Goal: Transaction & Acquisition: Subscribe to service/newsletter

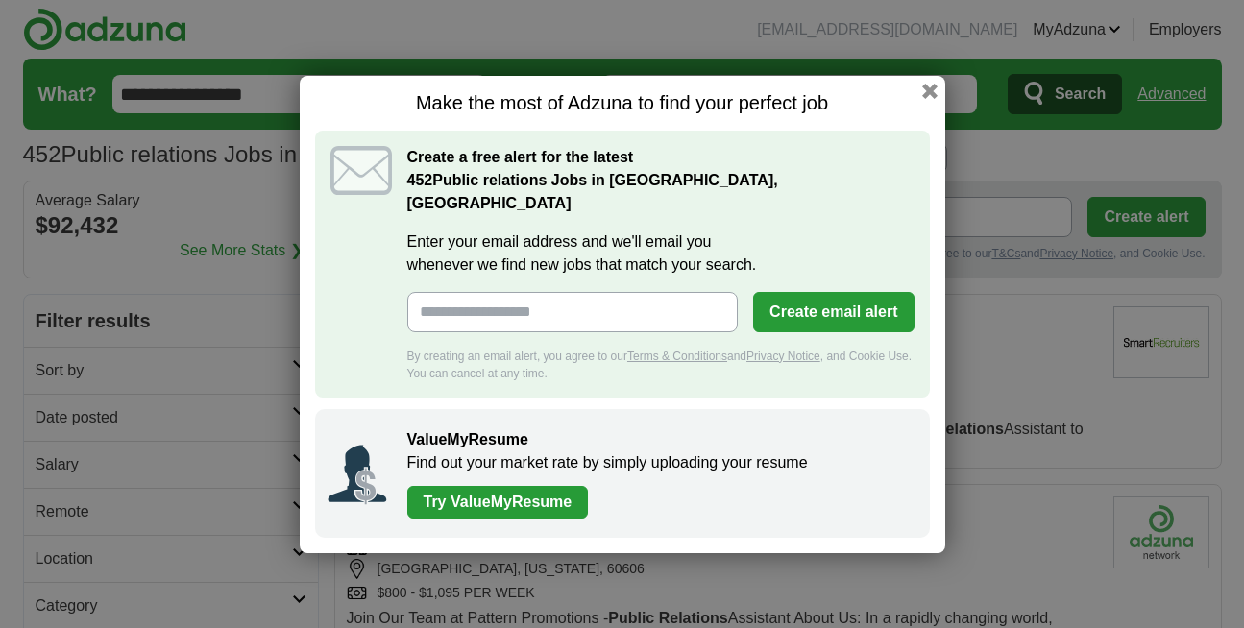
click at [527, 303] on input "Enter your email address and we'll email you whenever we find new jobs that mat…" at bounding box center [572, 312] width 331 height 40
type input "**********"
click at [856, 310] on button "Create email alert" at bounding box center [833, 312] width 160 height 40
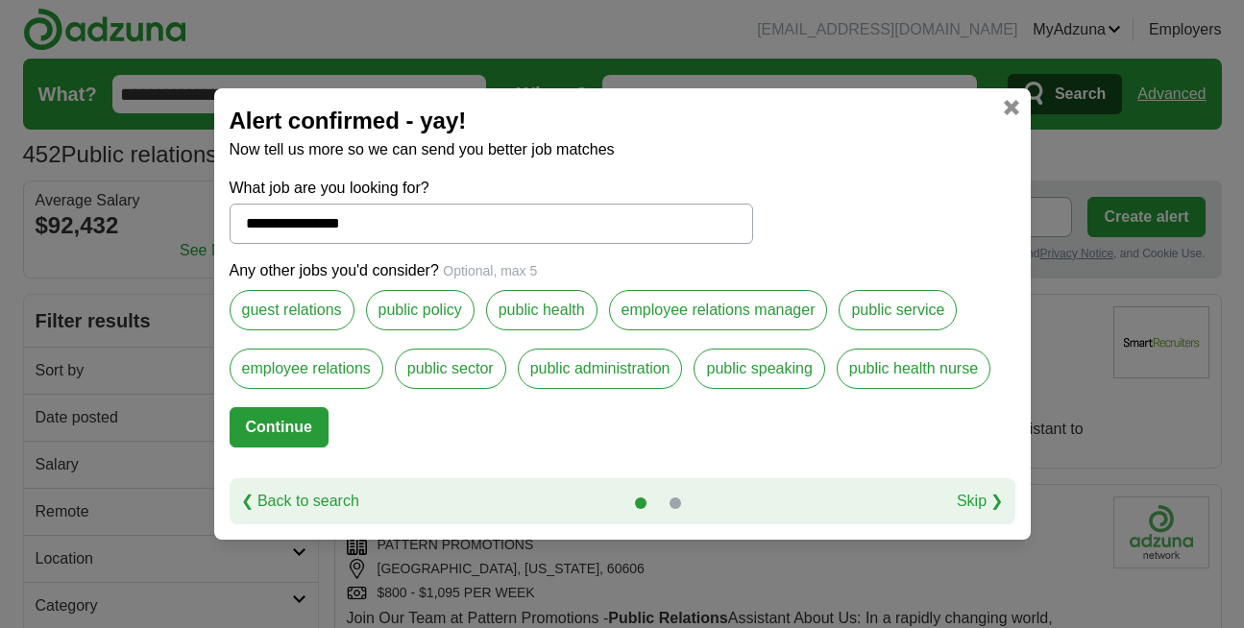
click at [432, 314] on label "public policy" at bounding box center [420, 310] width 109 height 40
click at [444, 365] on label "public sector" at bounding box center [450, 369] width 111 height 40
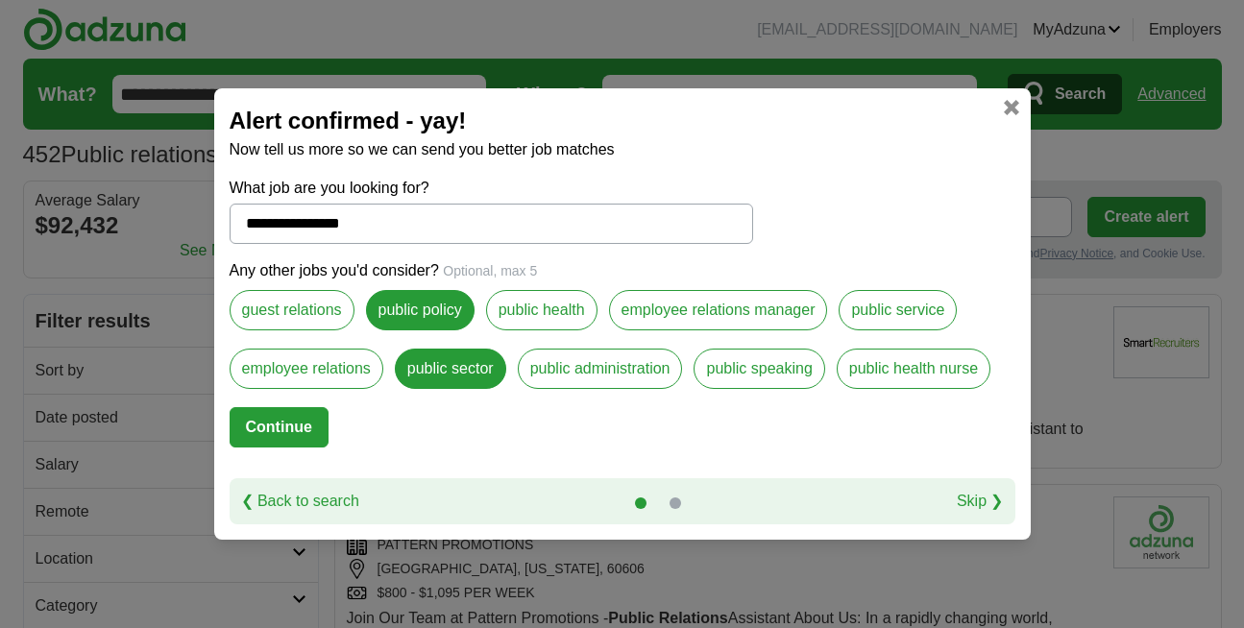
click at [576, 362] on label "public administration" at bounding box center [600, 369] width 165 height 40
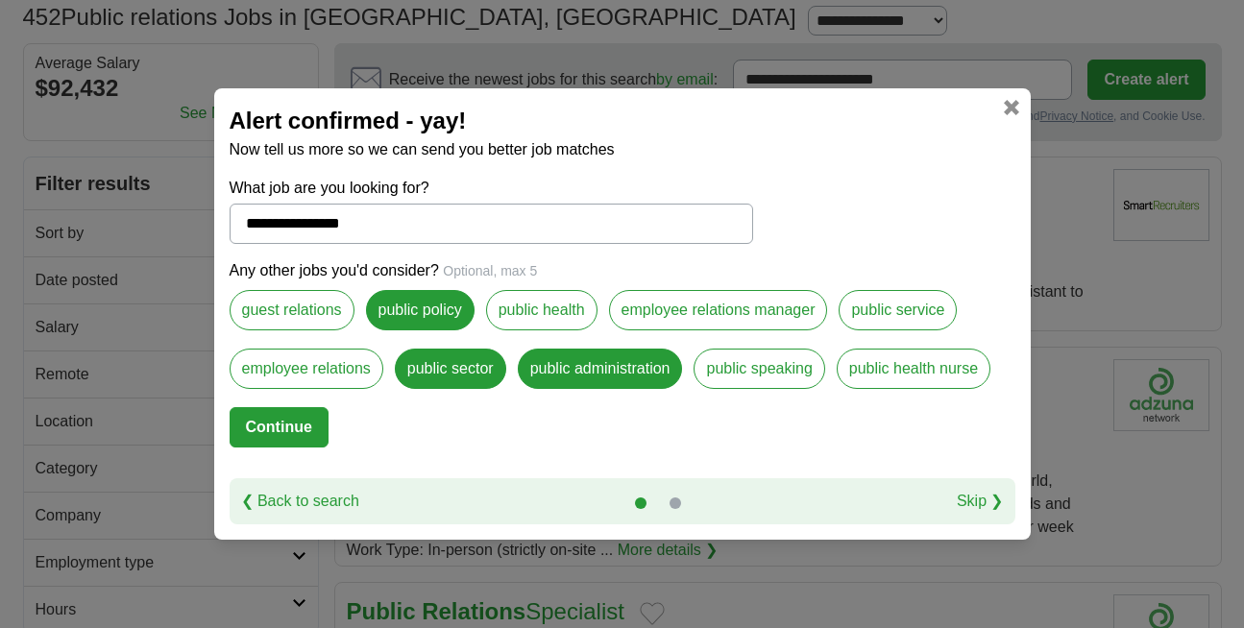
scroll to position [121, 0]
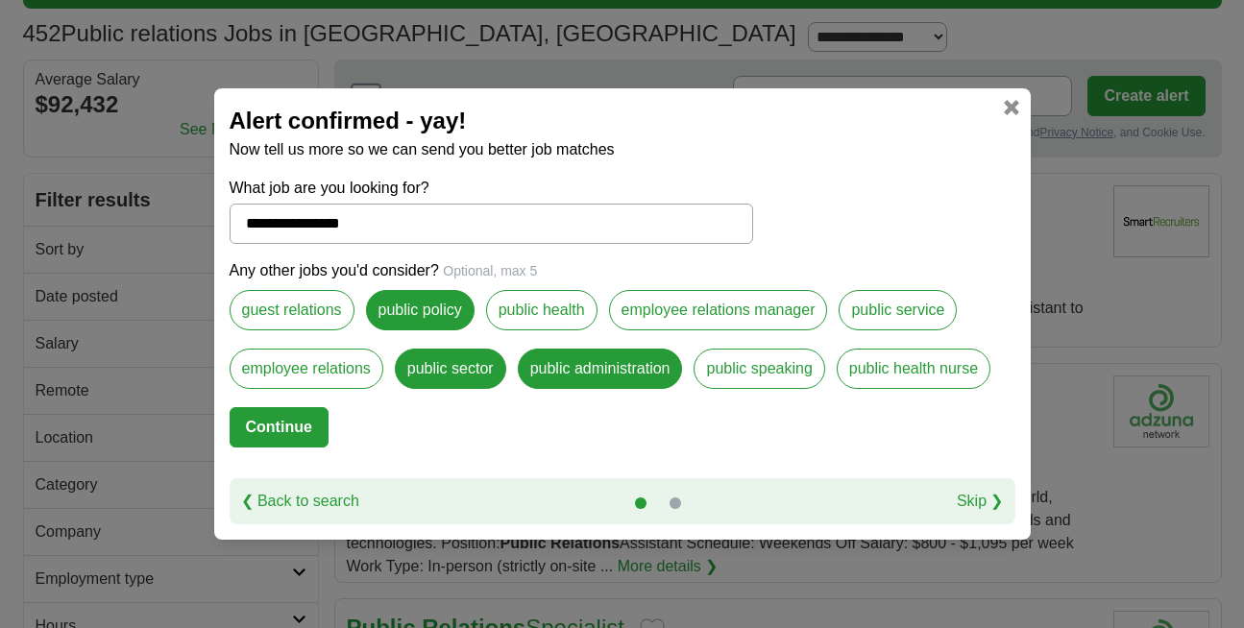
click at [293, 434] on button "Continue" at bounding box center [279, 427] width 99 height 40
select select "*"
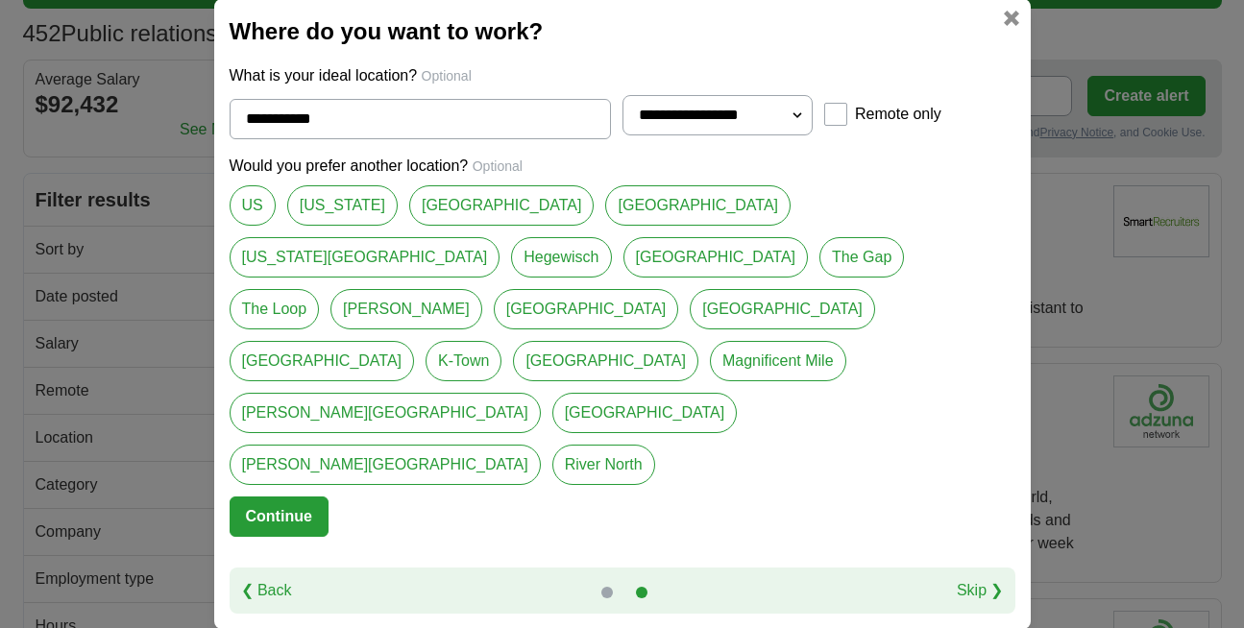
click at [442, 226] on link "[GEOGRAPHIC_DATA]" at bounding box center [501, 205] width 185 height 40
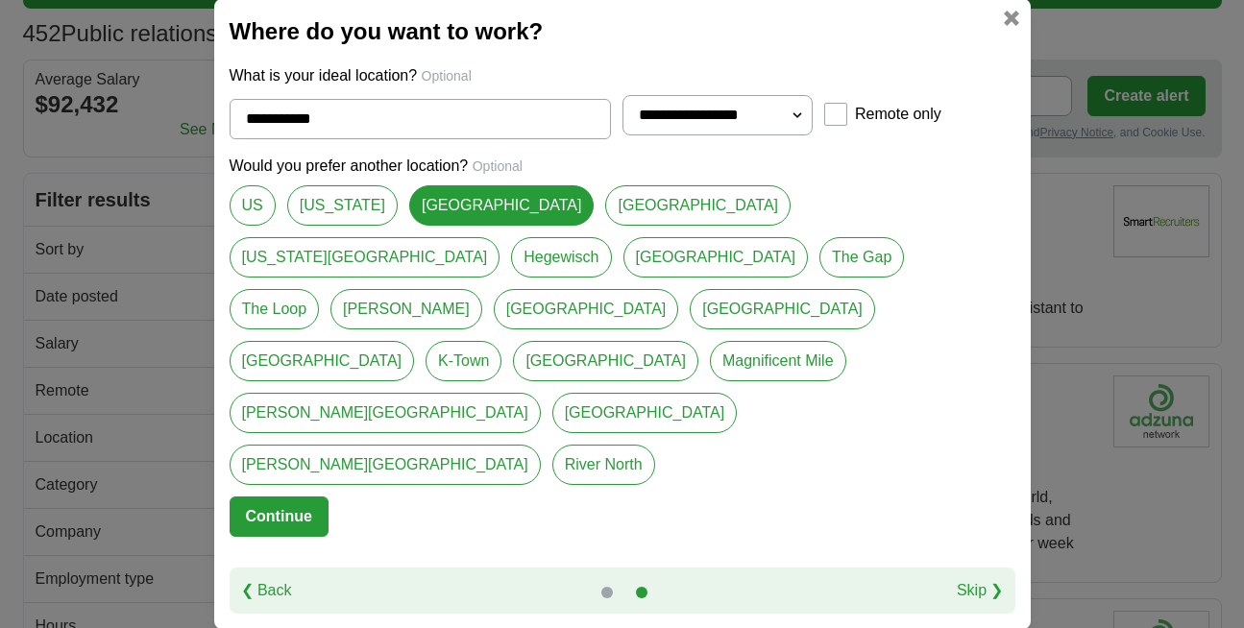
click at [605, 226] on link "[GEOGRAPHIC_DATA]" at bounding box center [697, 205] width 185 height 40
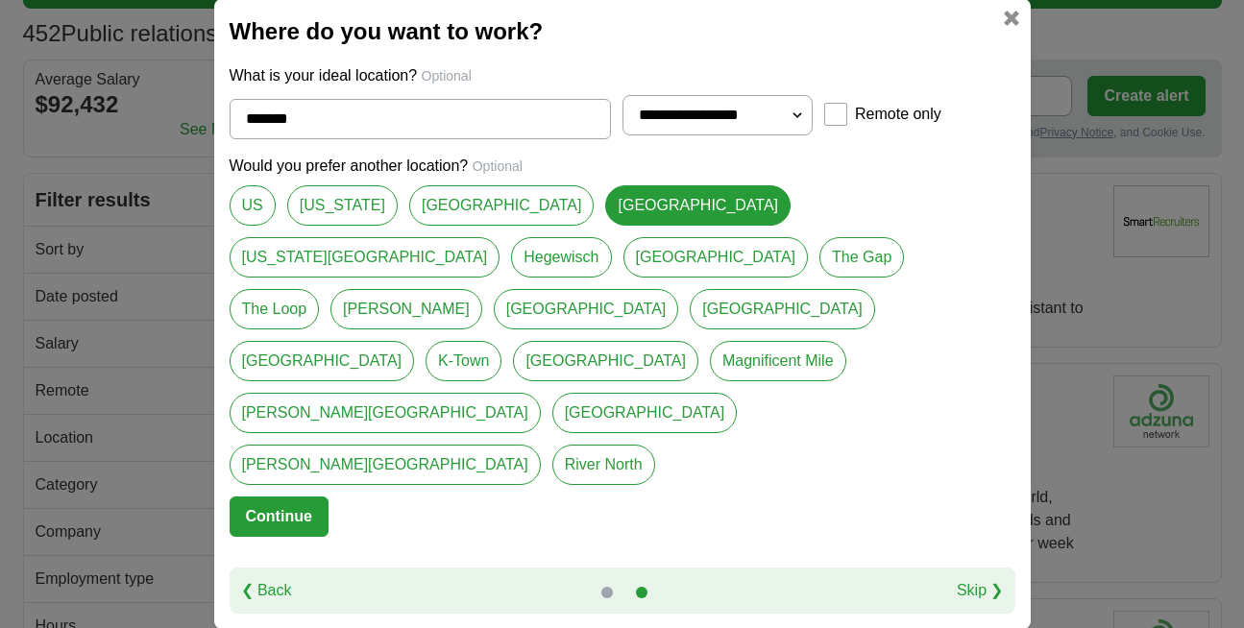
click at [710, 350] on link "Magnificent Mile" at bounding box center [778, 361] width 136 height 40
type input "**********"
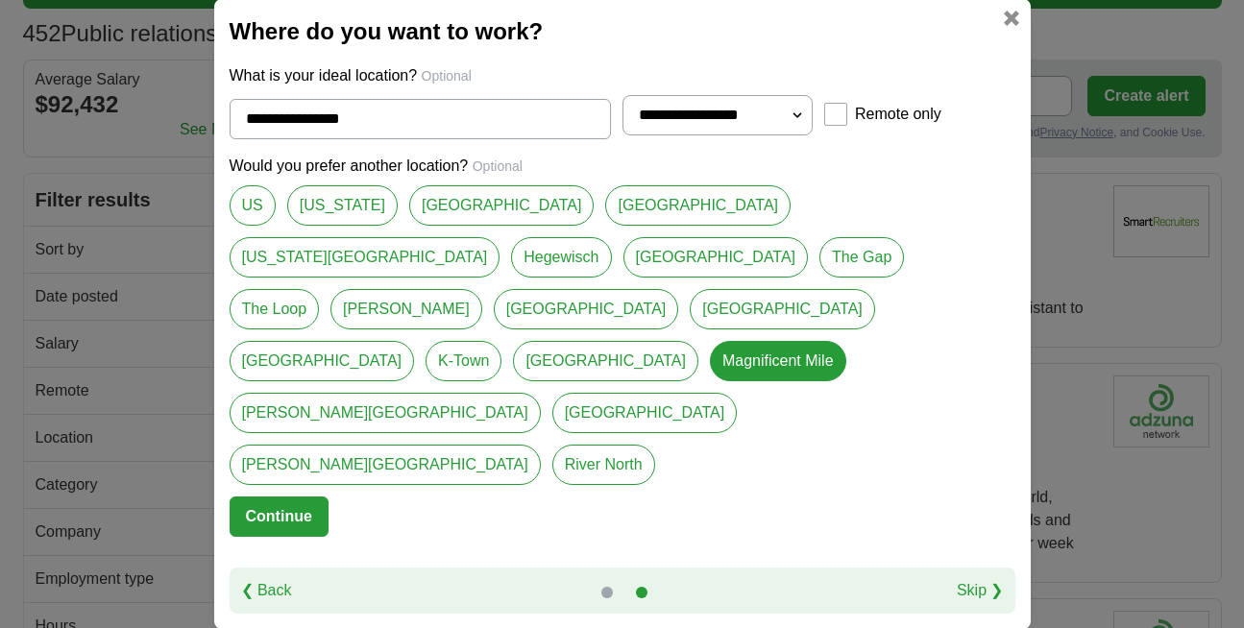
click at [318, 497] on button "Continue" at bounding box center [279, 517] width 99 height 40
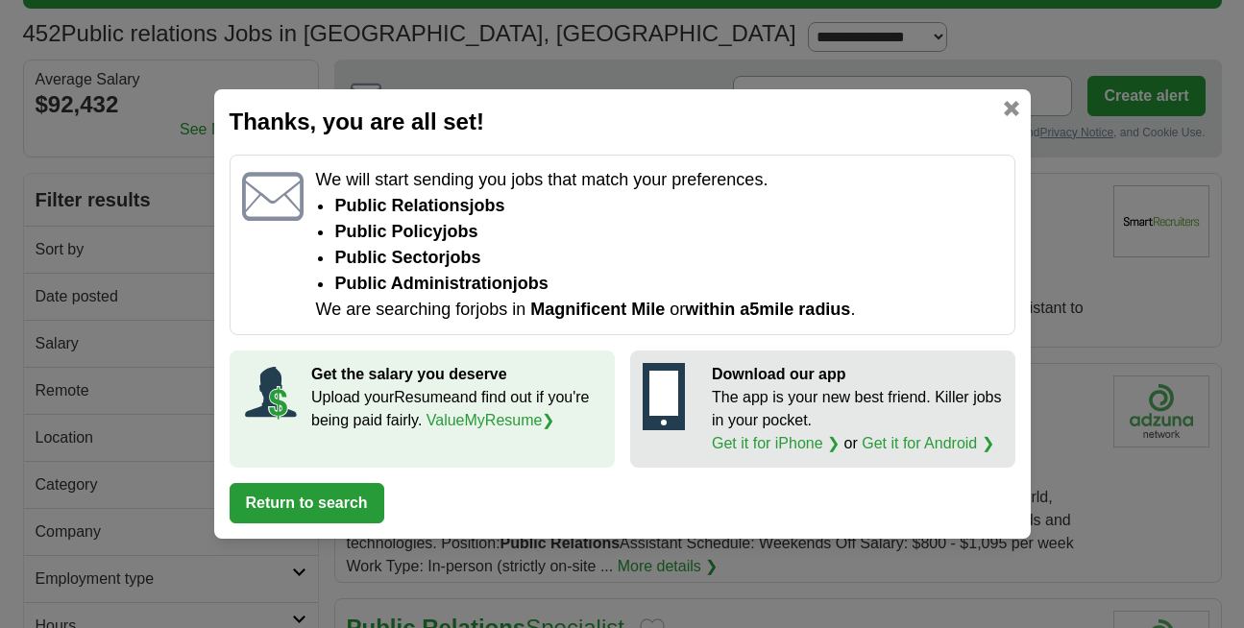
click at [319, 504] on button "Return to search" at bounding box center [307, 503] width 155 height 40
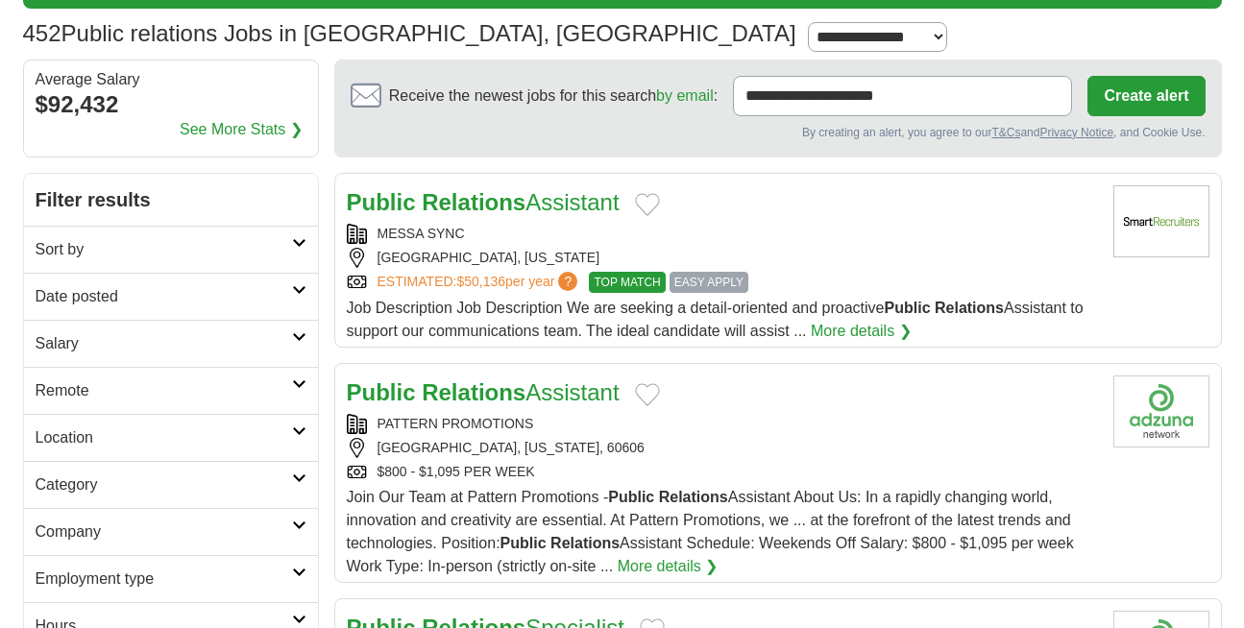
click at [164, 395] on h2 "Remote" at bounding box center [164, 390] width 257 height 23
click at [95, 433] on link "Remote jobs" at bounding box center [79, 436] width 86 height 16
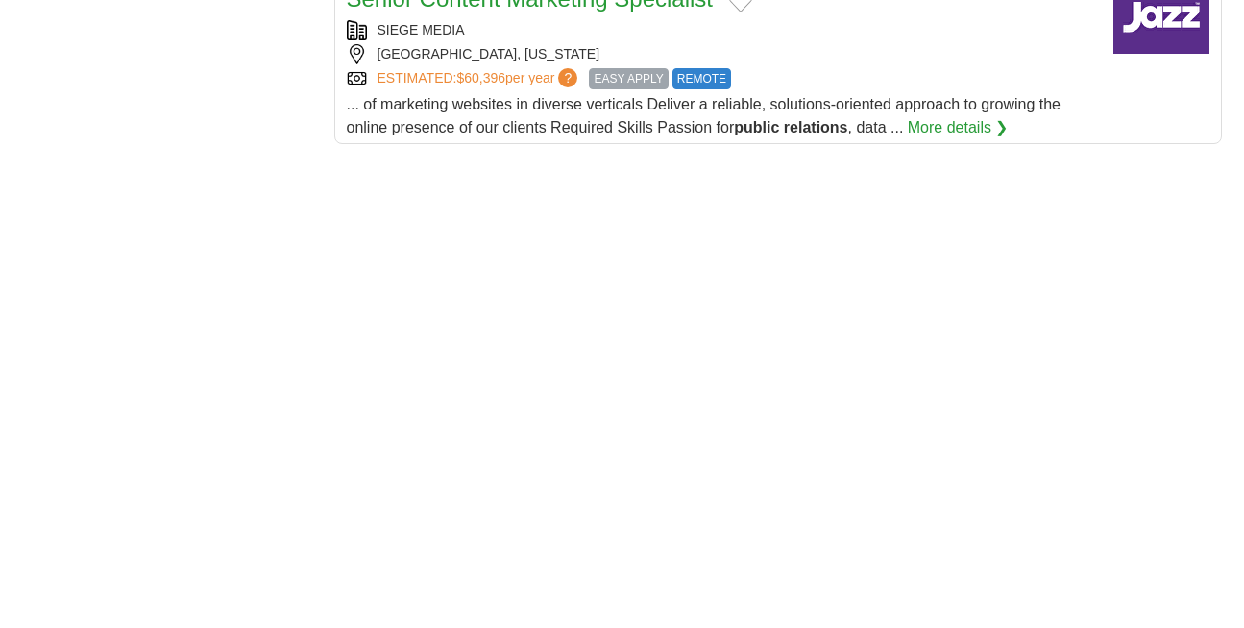
scroll to position [2968, 0]
